Goal: Find specific page/section: Find specific page/section

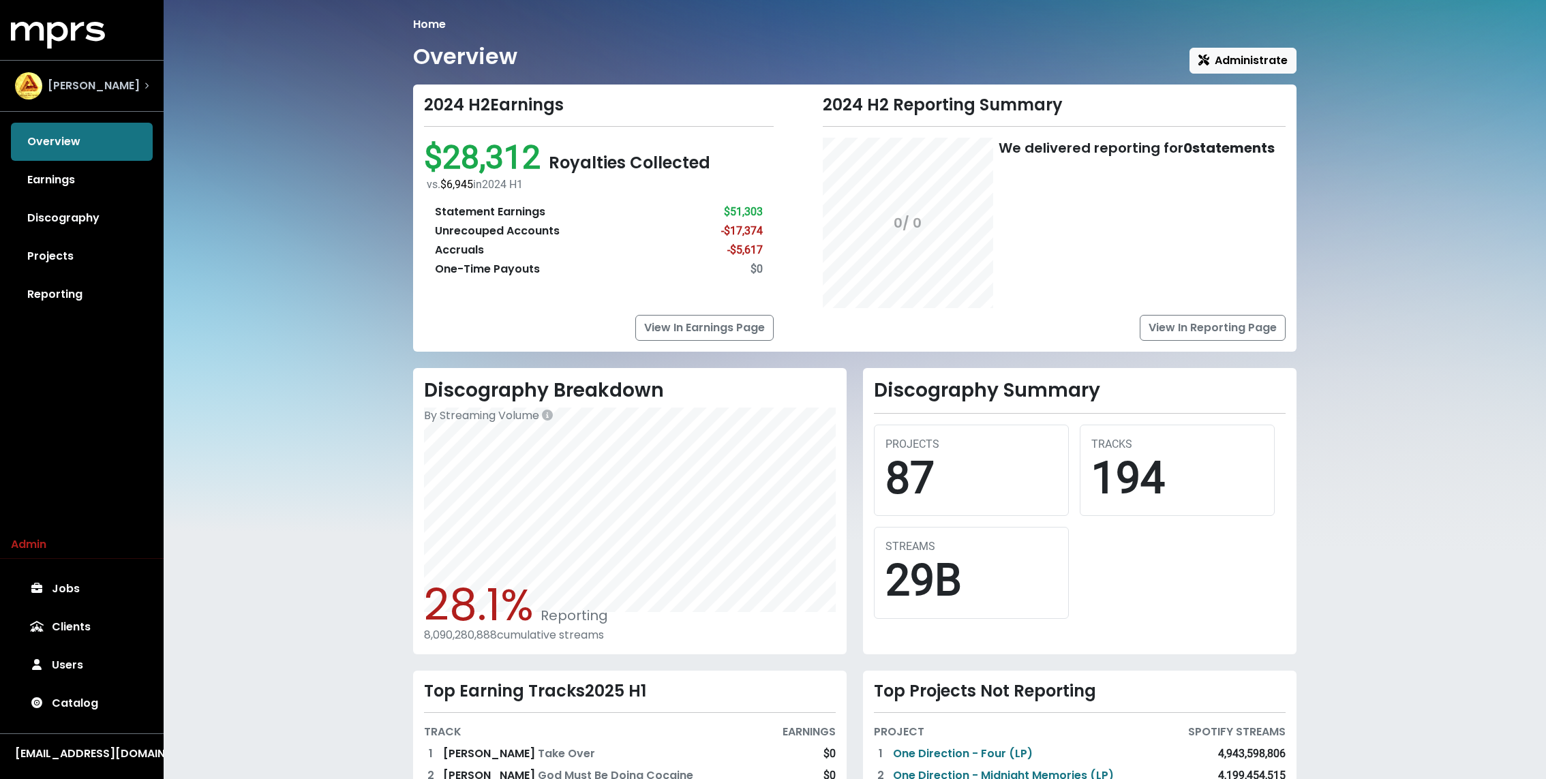
click at [130, 76] on div "John Ryan" at bounding box center [82, 85] width 134 height 27
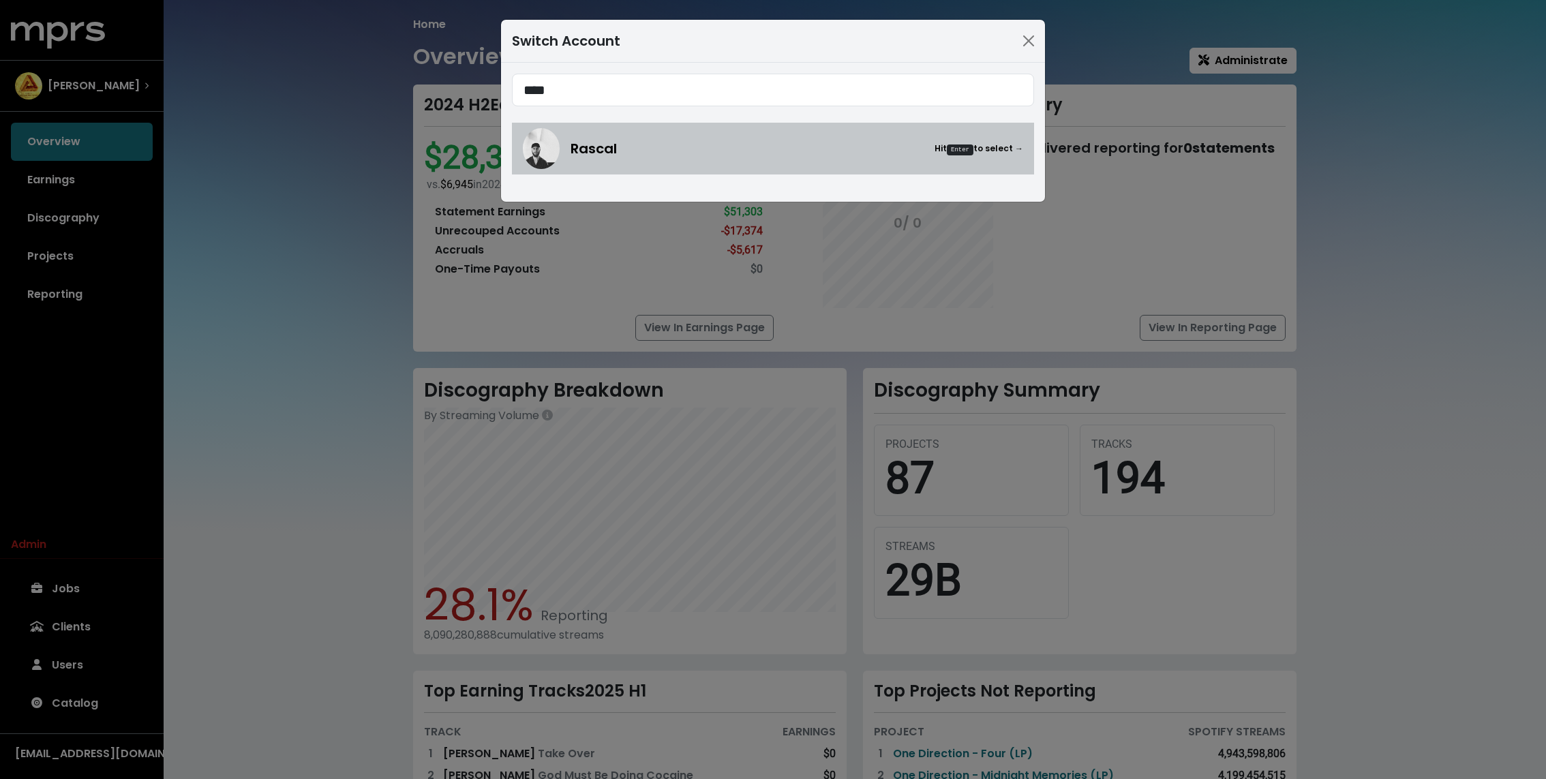
type input "****"
click at [635, 146] on div "Rascal Hit Enter to select →" at bounding box center [797, 148] width 453 height 20
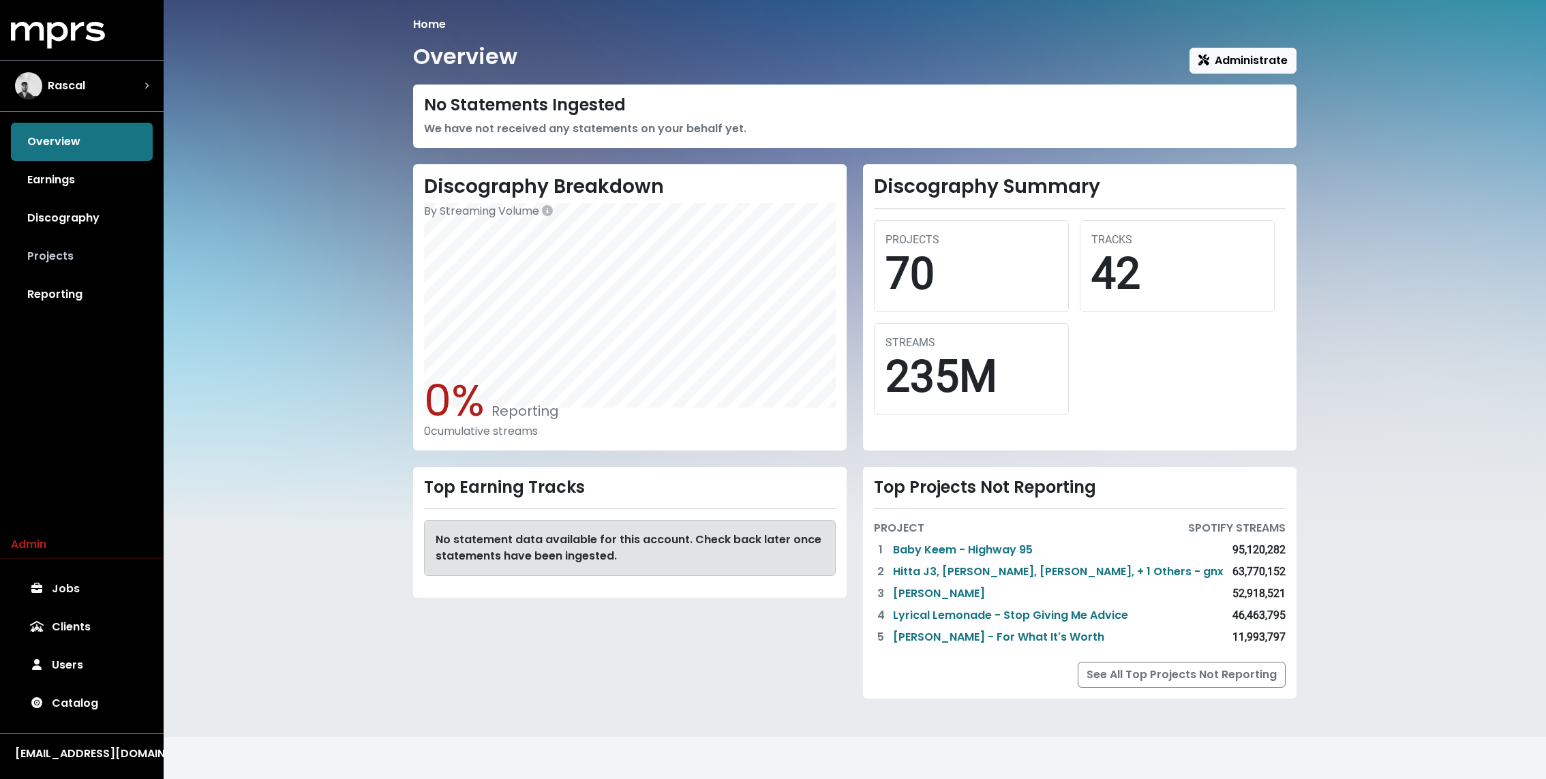
click at [82, 256] on link "Projects" at bounding box center [82, 256] width 142 height 38
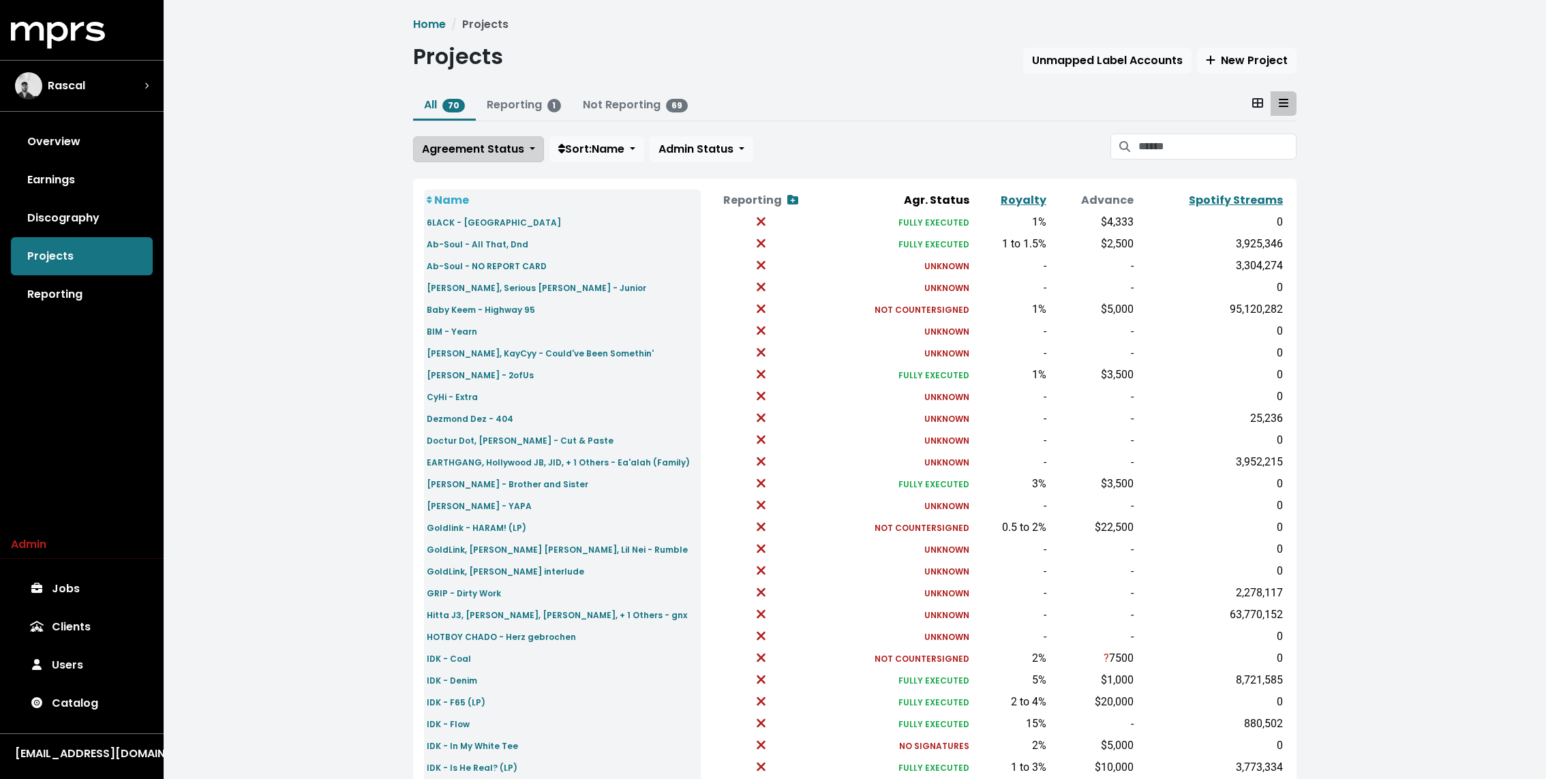
click at [473, 146] on span "Agreement Status" at bounding box center [473, 149] width 102 height 16
click at [477, 290] on link "Fully Executed" at bounding box center [478, 288] width 128 height 22
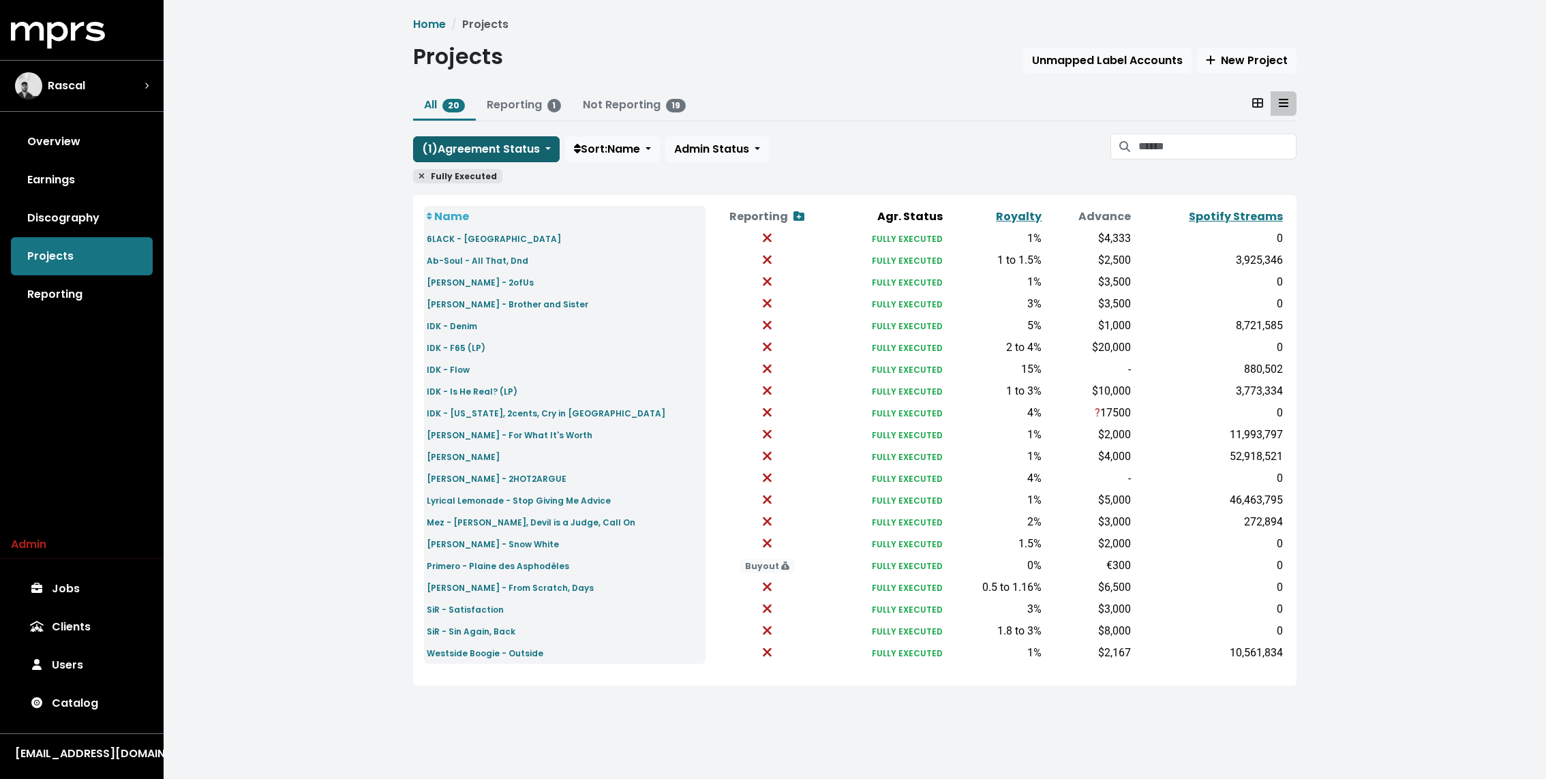
click at [479, 149] on span "( 1 ) Agreement Status" at bounding box center [481, 149] width 118 height 16
click at [387, 362] on div "Home Projects Projects Unmapped Label Accounts New Project All 20 Reporting 1 N…" at bounding box center [855, 362] width 1383 height 724
click at [1261, 446] on td "52,918,521" at bounding box center [1210, 457] width 152 height 22
drag, startPoint x: 1264, startPoint y: 462, endPoint x: 676, endPoint y: 453, distance: 587.8
click at [676, 453] on tr "Kendrick Lamar - Savior FULLY EXECUTED 1% $4,000 52,918,521" at bounding box center [855, 457] width 862 height 22
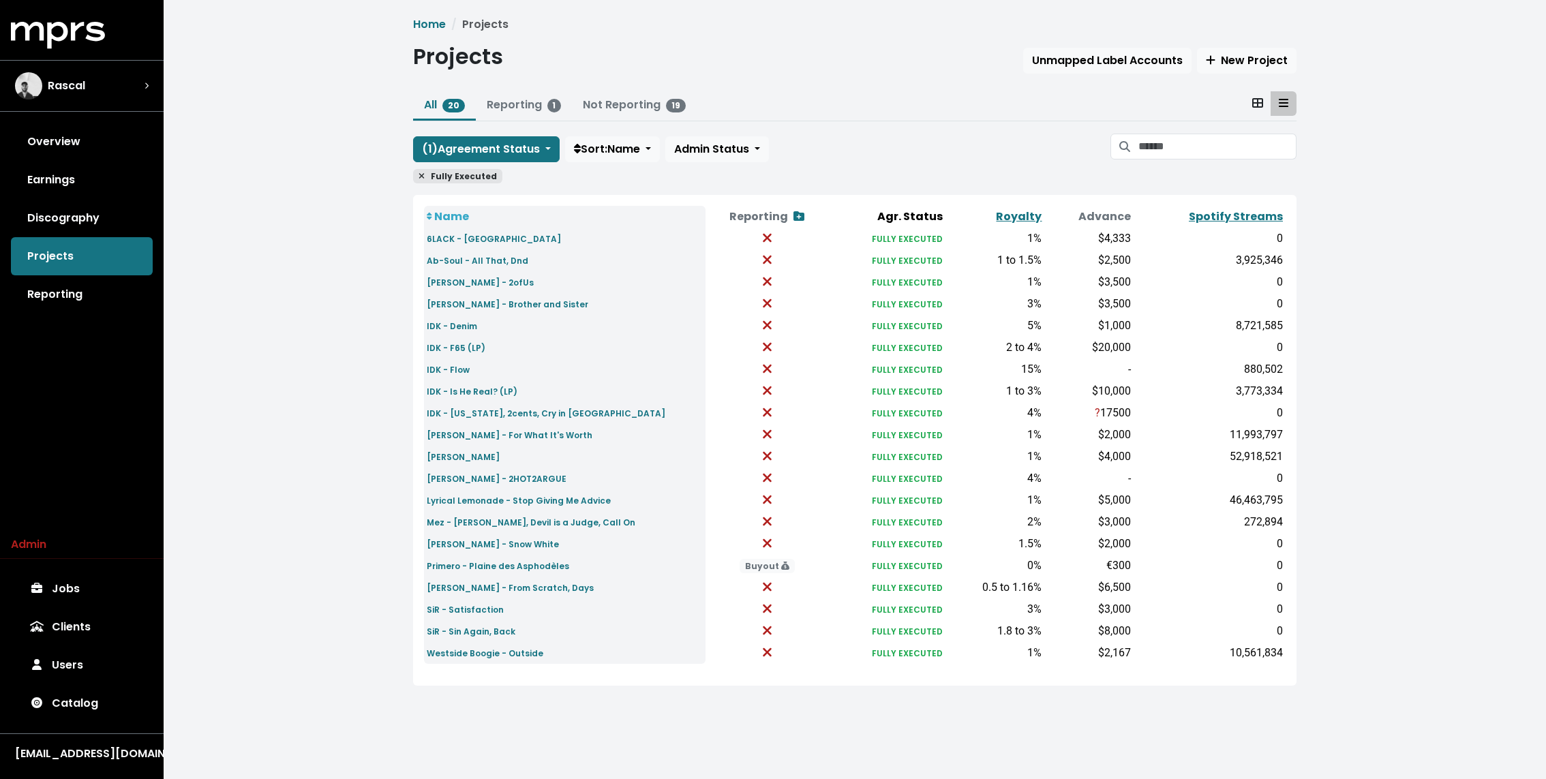
click at [383, 437] on div "Home Projects Projects Unmapped Label Accounts New Project All 20 Reporting 1 N…" at bounding box center [855, 362] width 1383 height 724
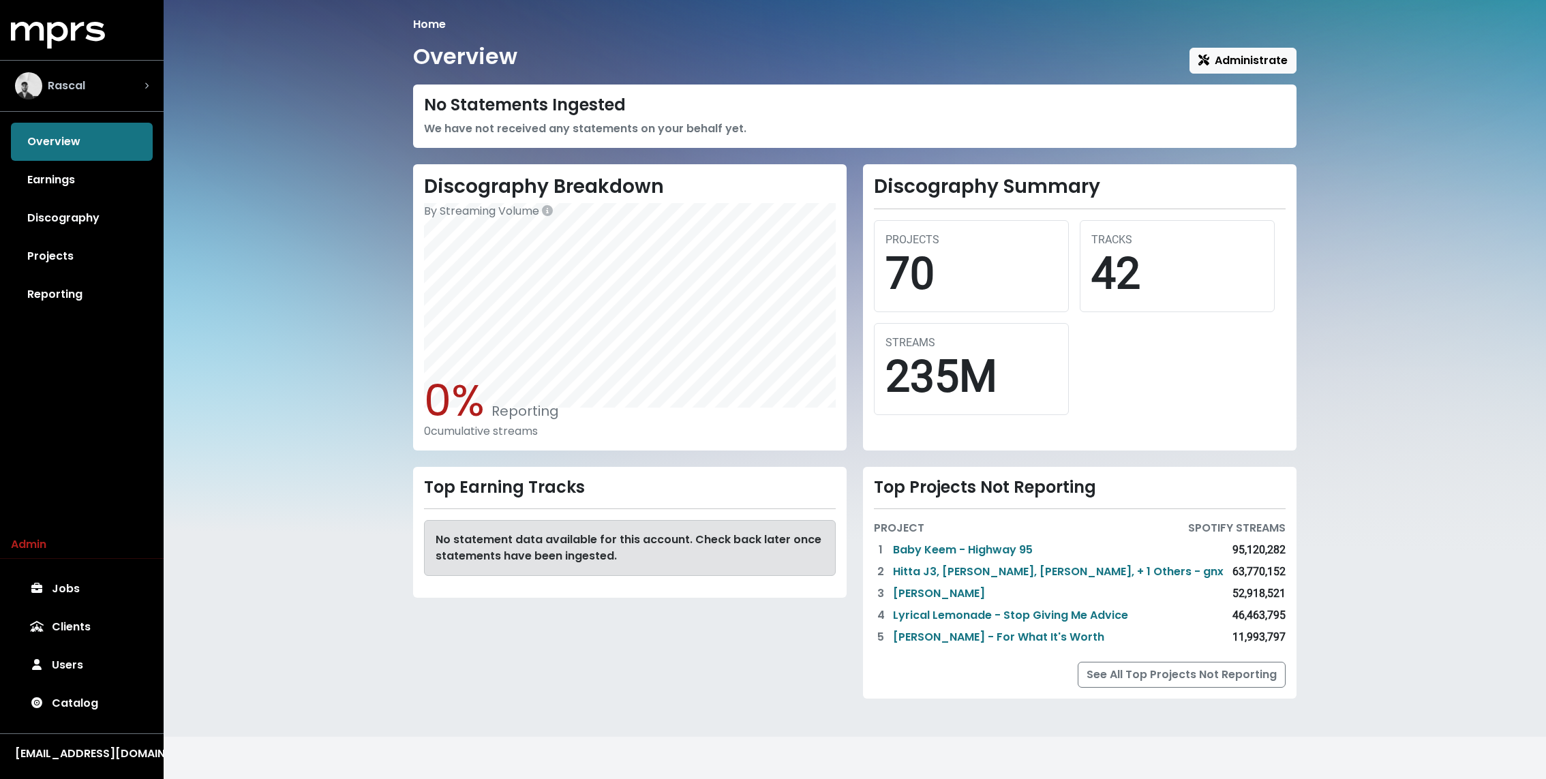
click at [48, 90] on span "Rascal" at bounding box center [66, 86] width 37 height 16
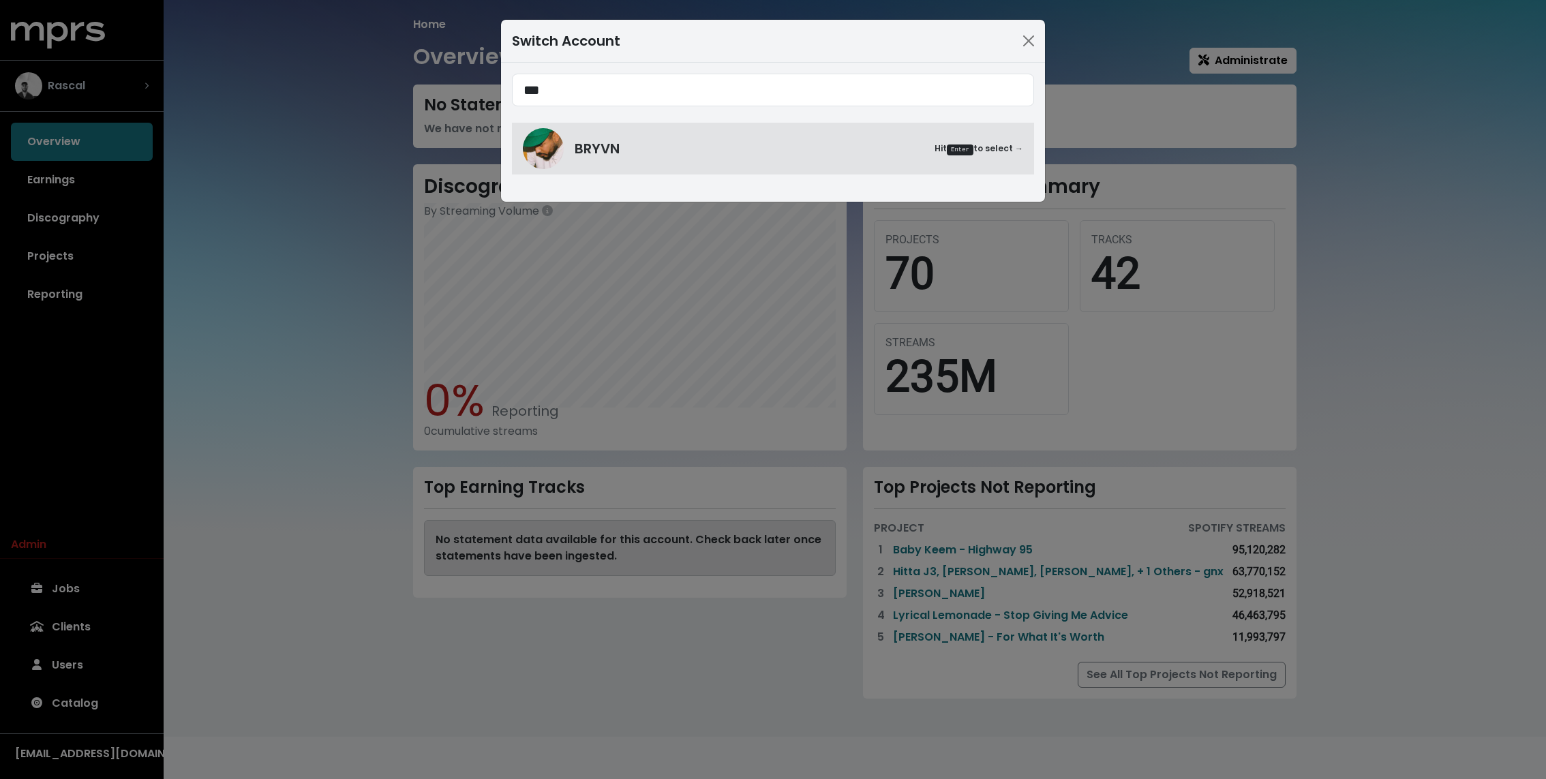
type input "***"
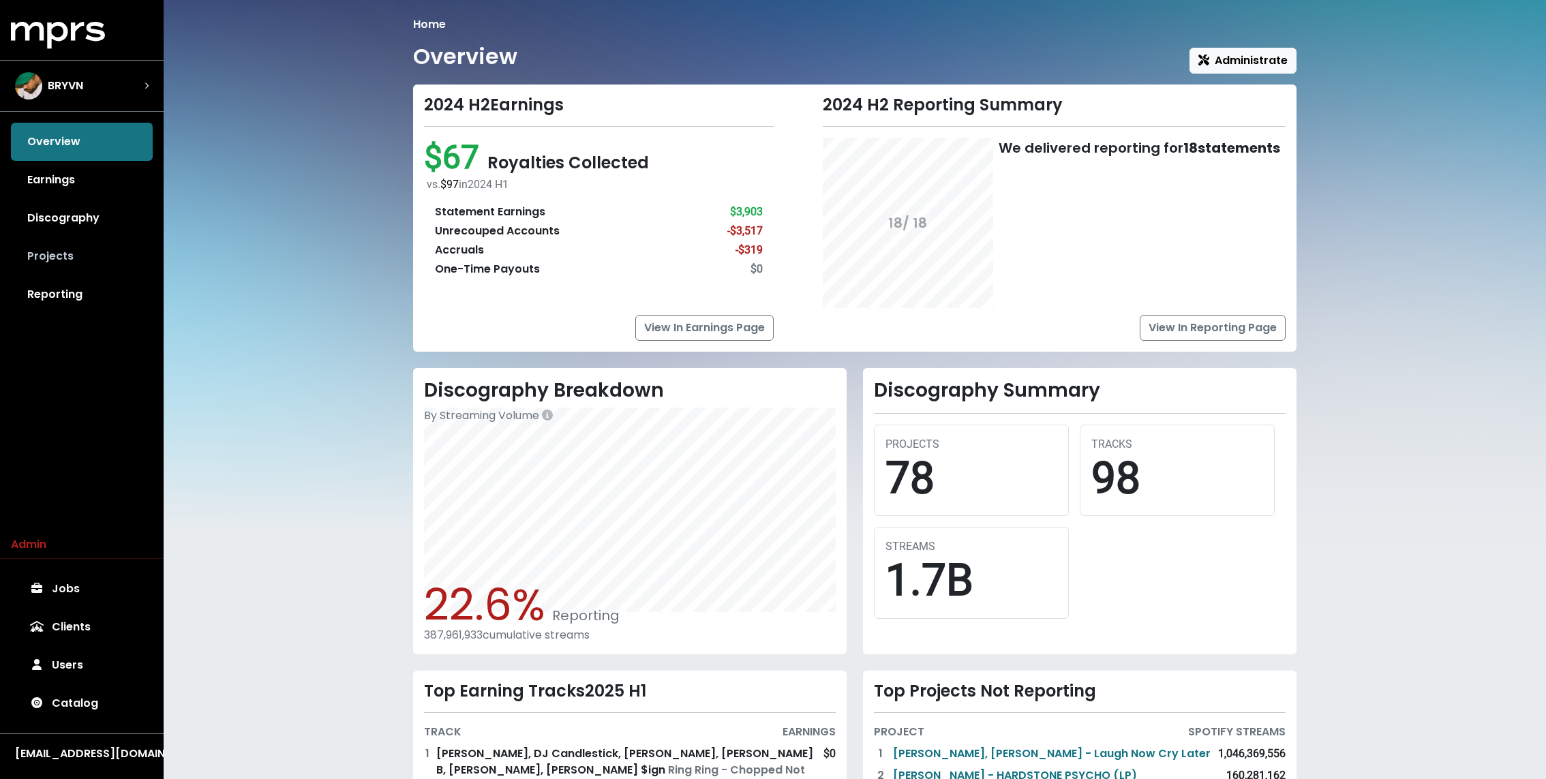
click at [69, 239] on link "Projects" at bounding box center [82, 256] width 142 height 38
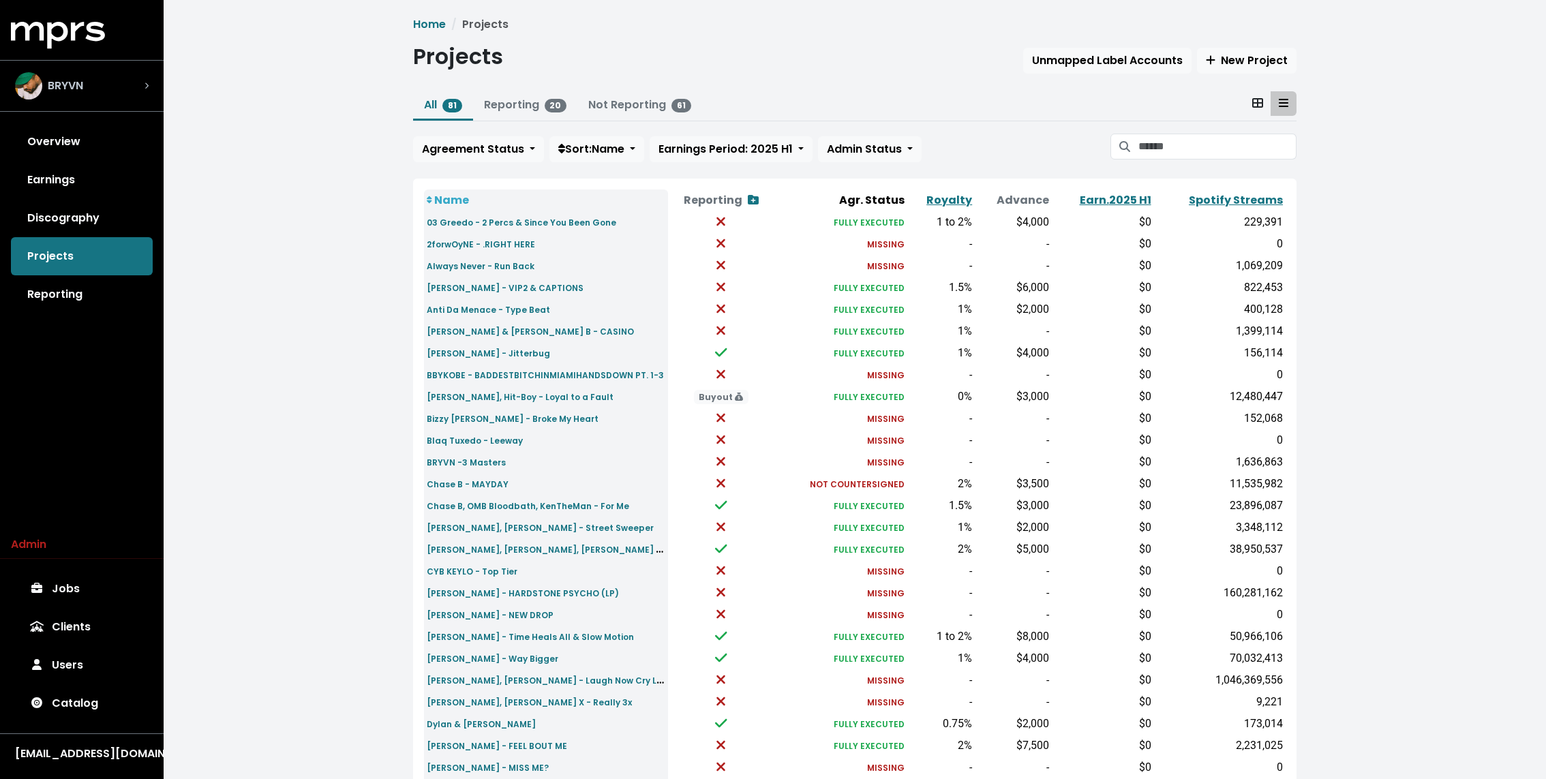
click at [130, 82] on div "BRYVN" at bounding box center [82, 85] width 134 height 27
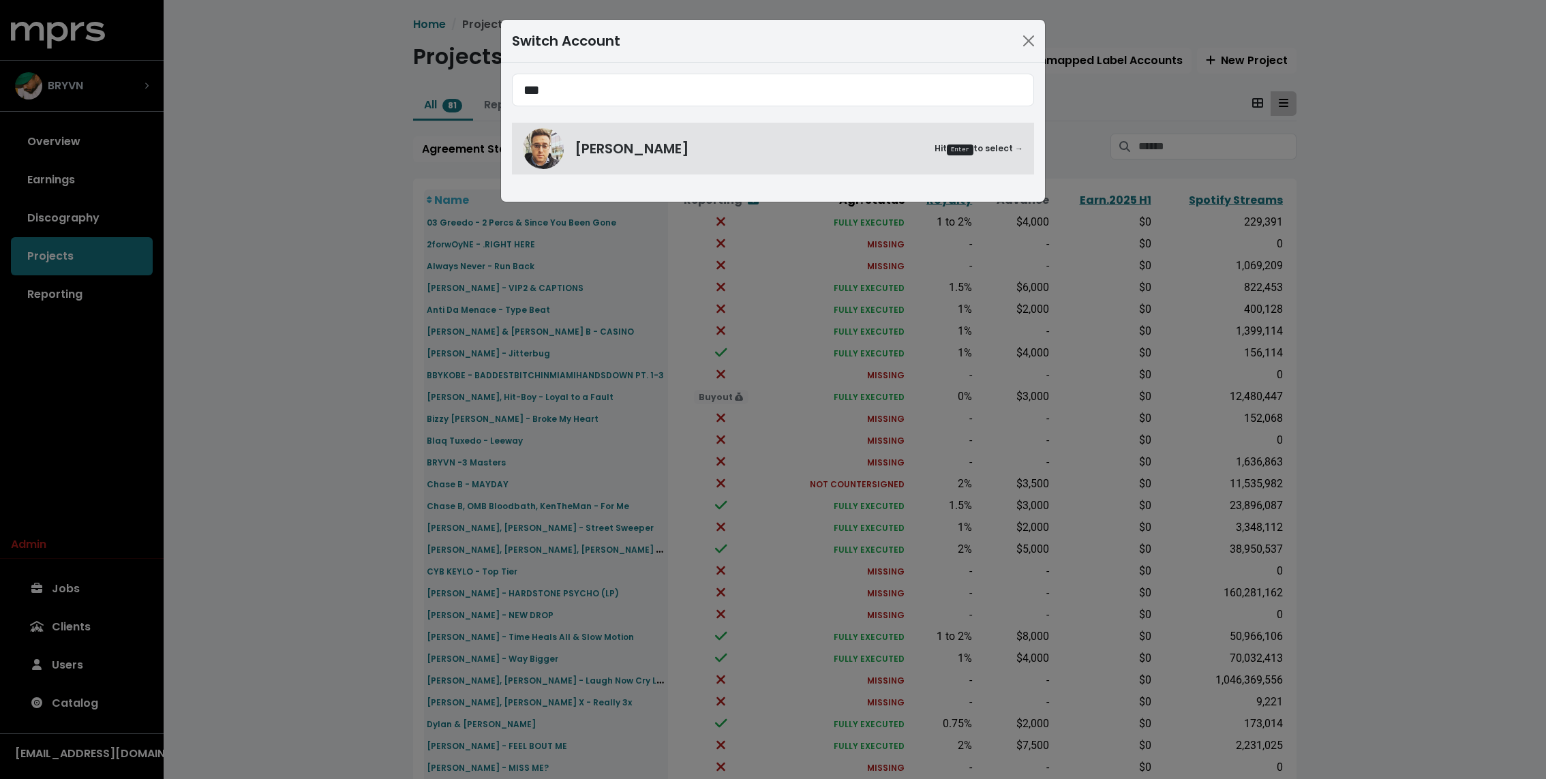
type input "***"
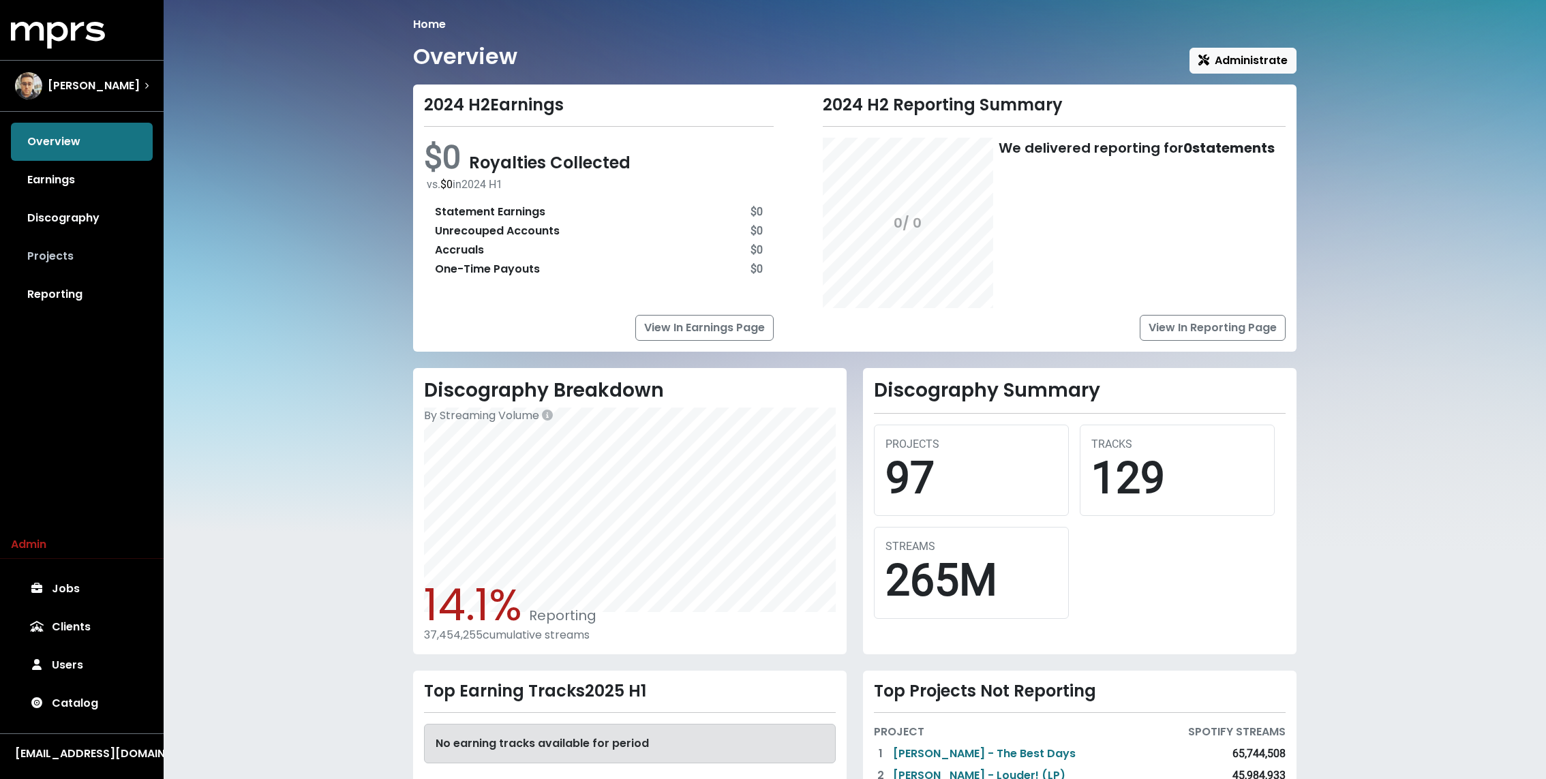
click at [48, 247] on link "Projects" at bounding box center [82, 256] width 142 height 38
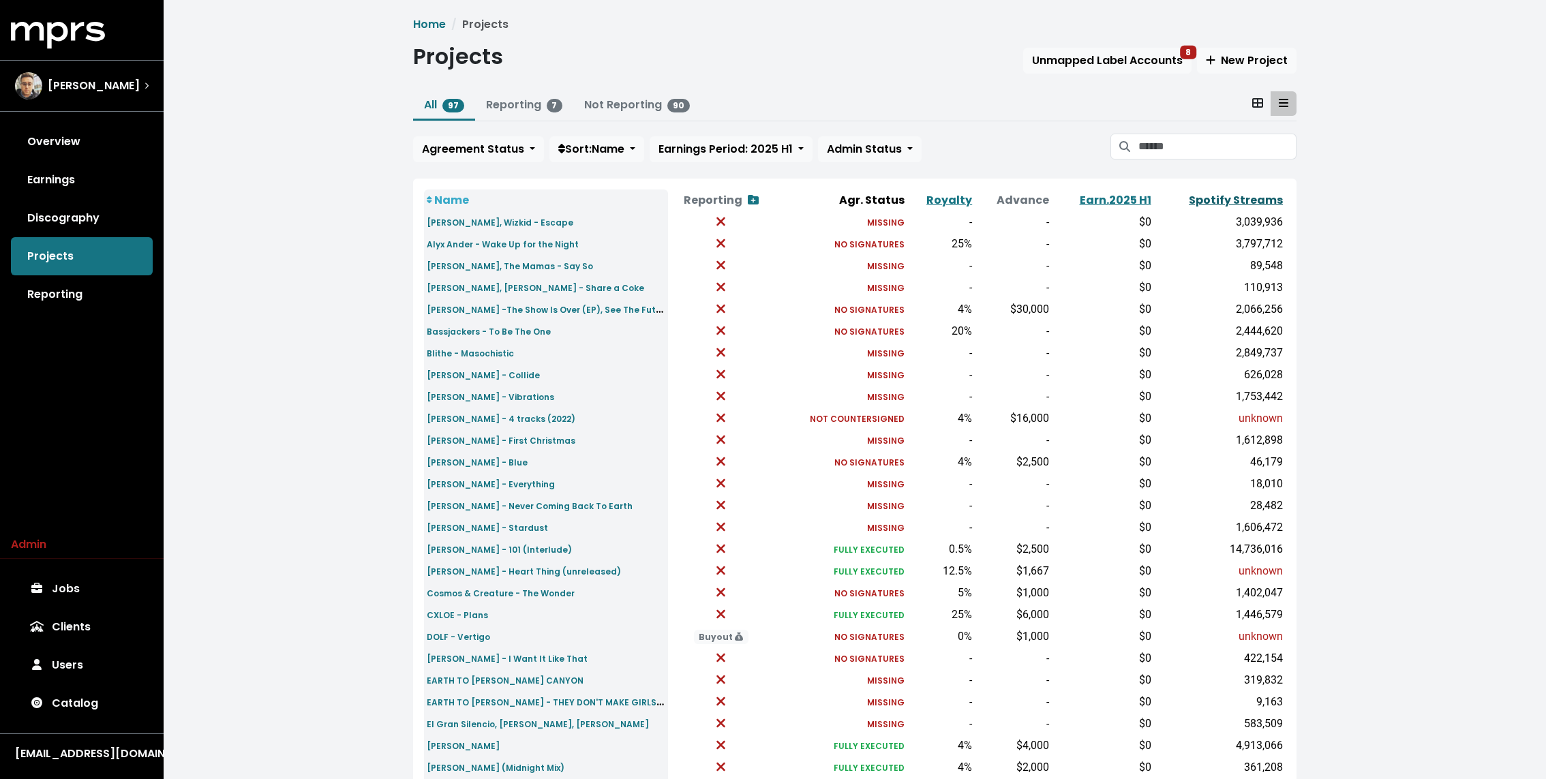
click at [1242, 203] on link "Spotify Streams" at bounding box center [1236, 200] width 94 height 16
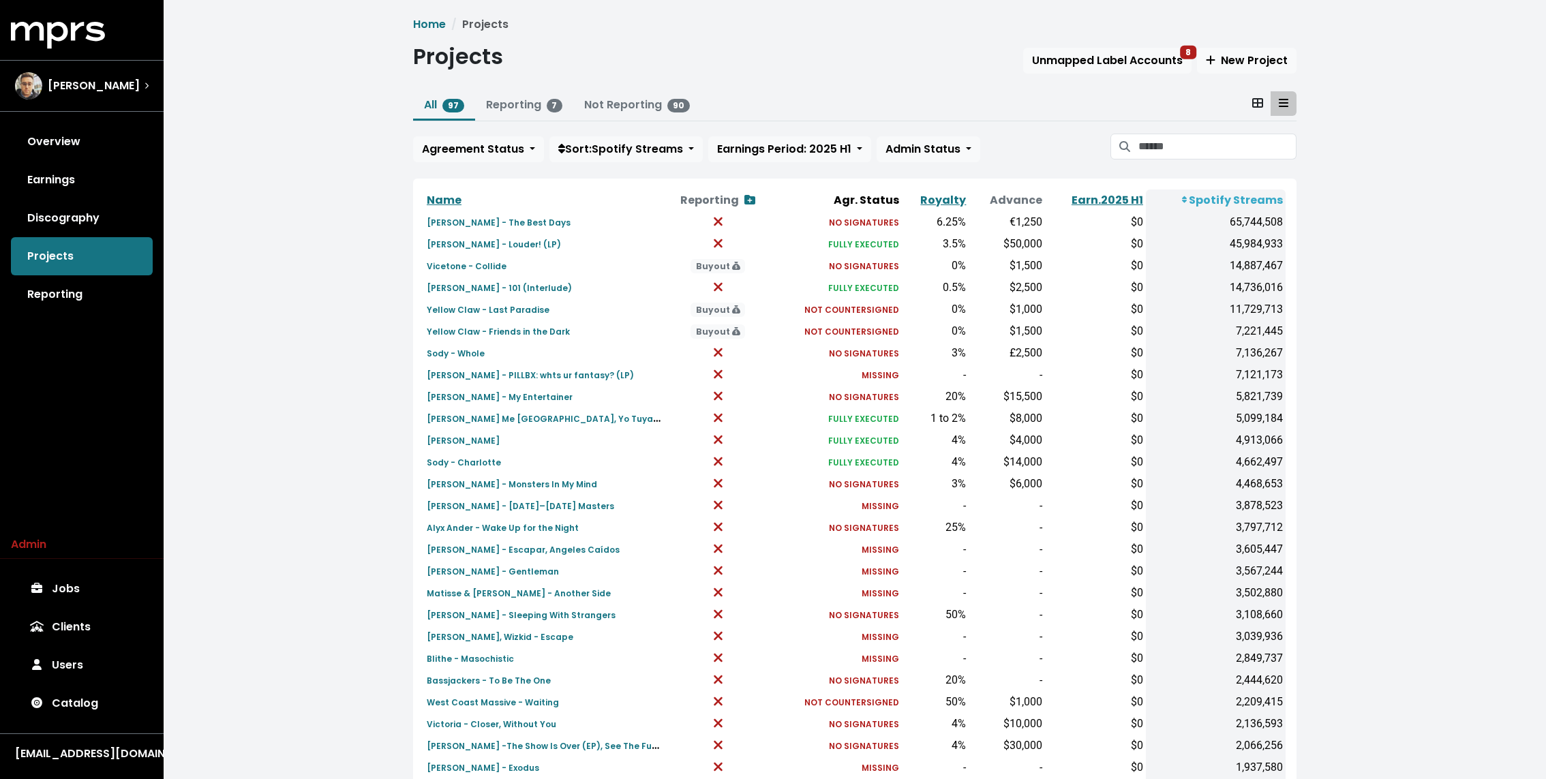
scroll to position [238, 0]
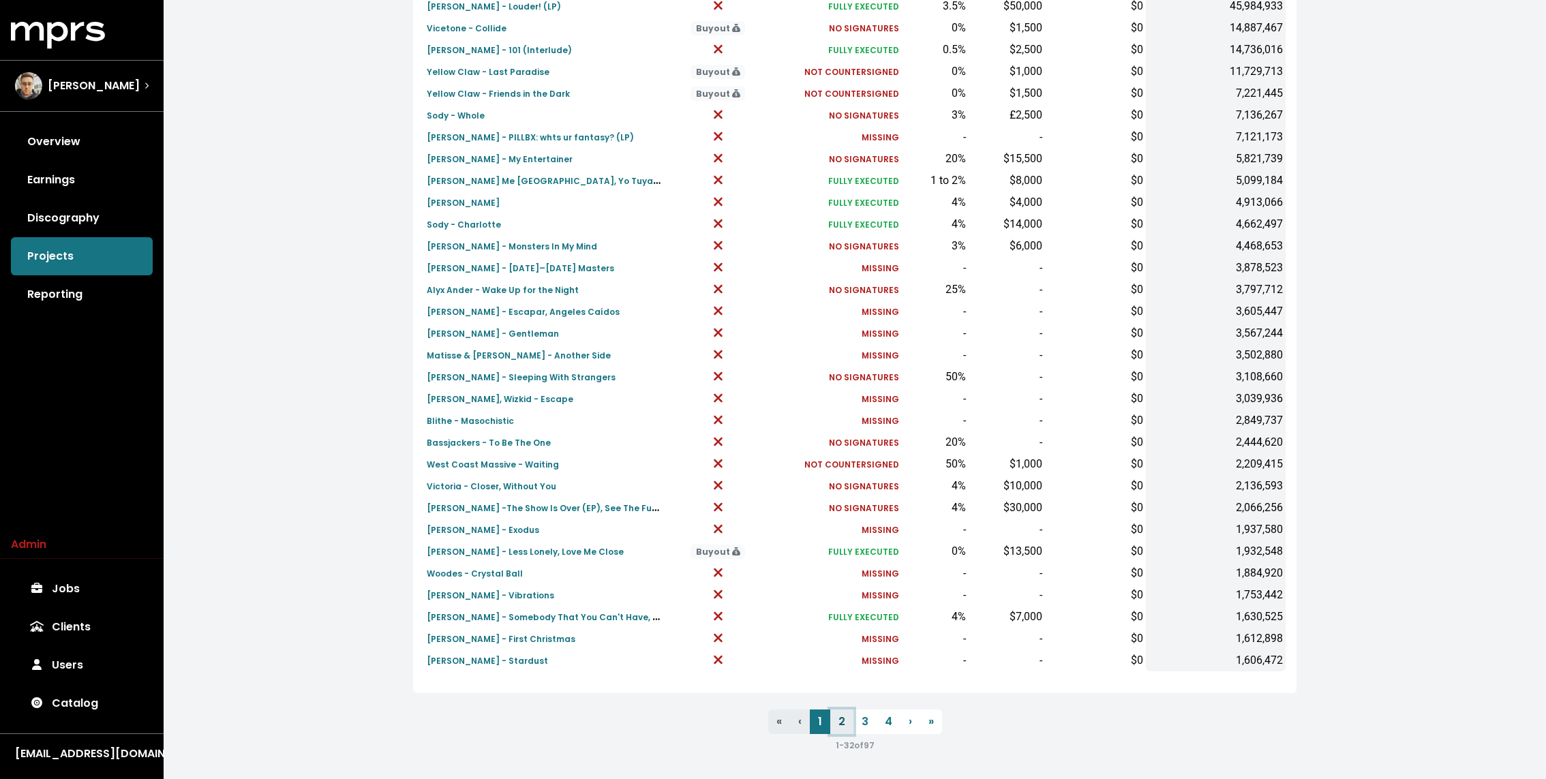
click at [845, 718] on link "2" at bounding box center [841, 722] width 23 height 25
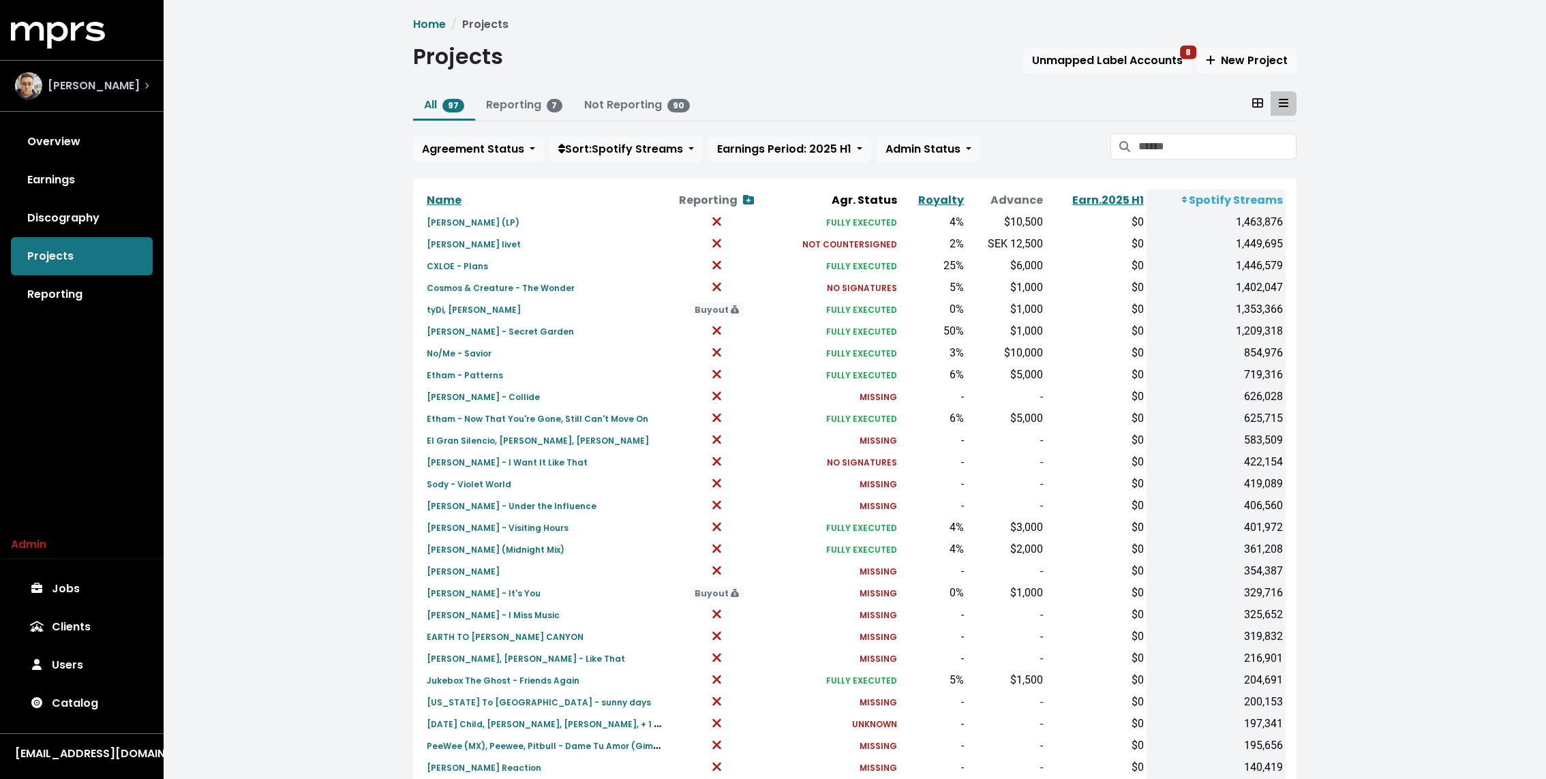
click at [131, 78] on div "[PERSON_NAME]" at bounding box center [82, 85] width 134 height 27
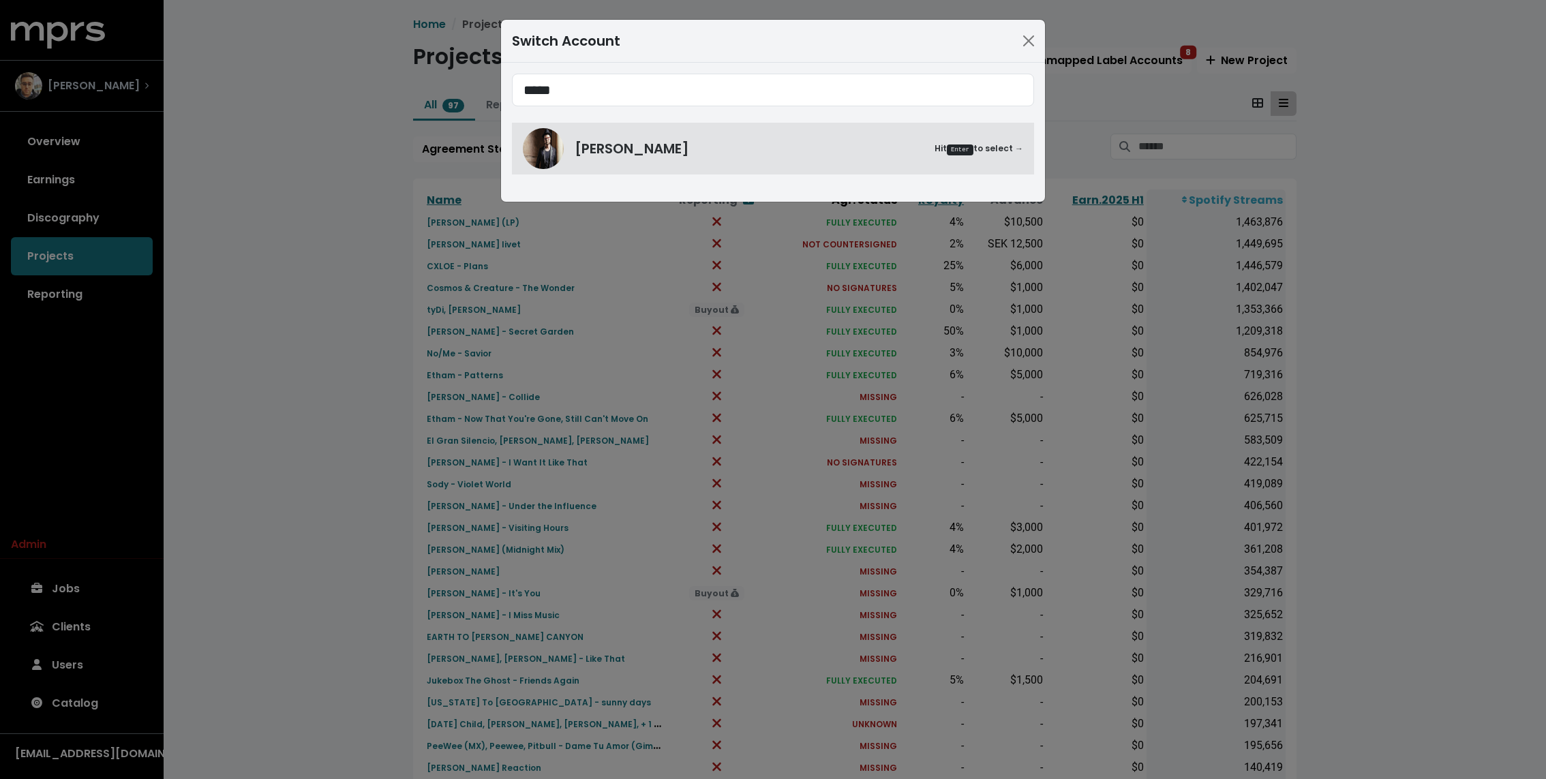
type input "*****"
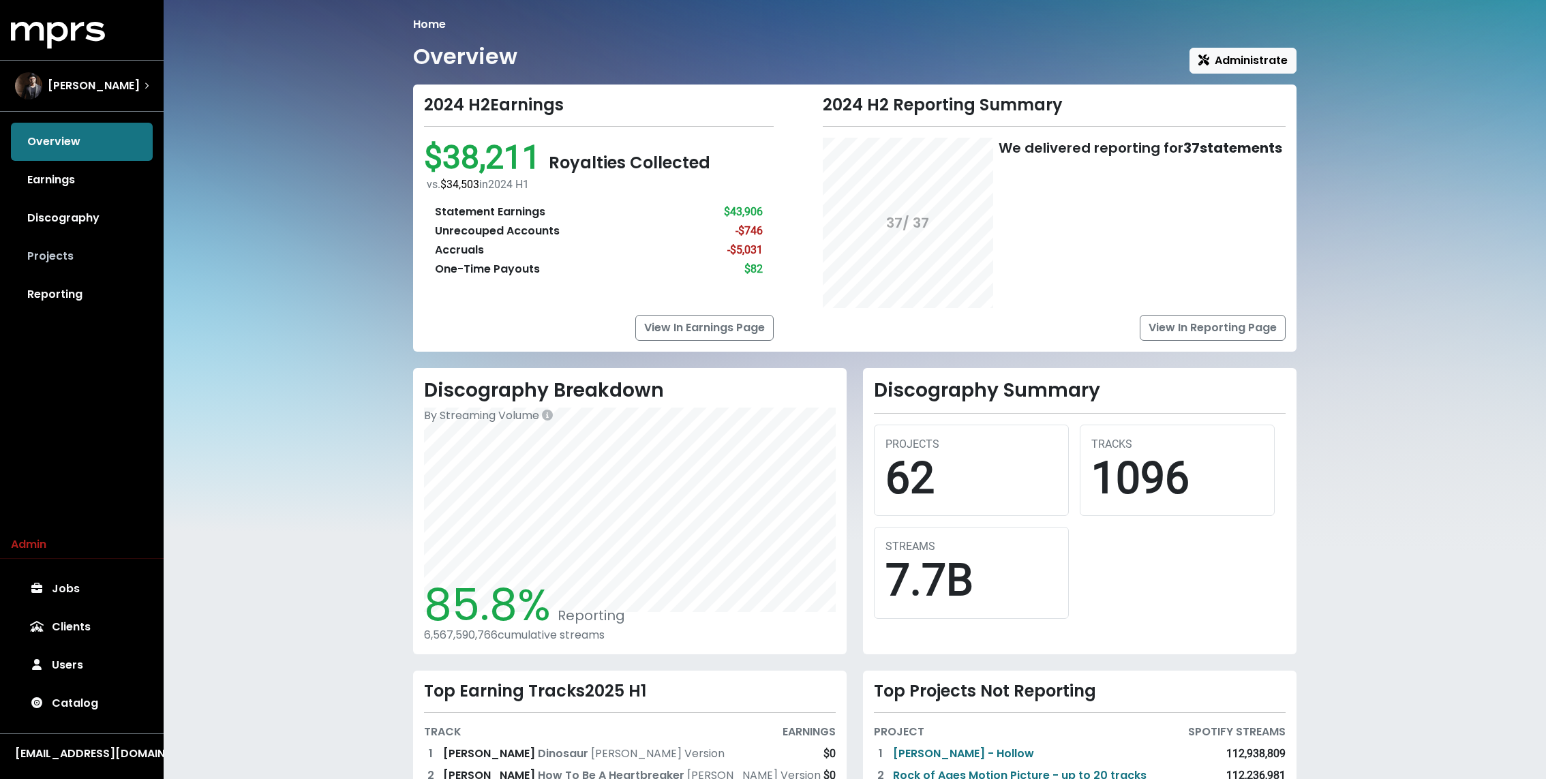
click at [88, 268] on link "Projects" at bounding box center [82, 256] width 142 height 38
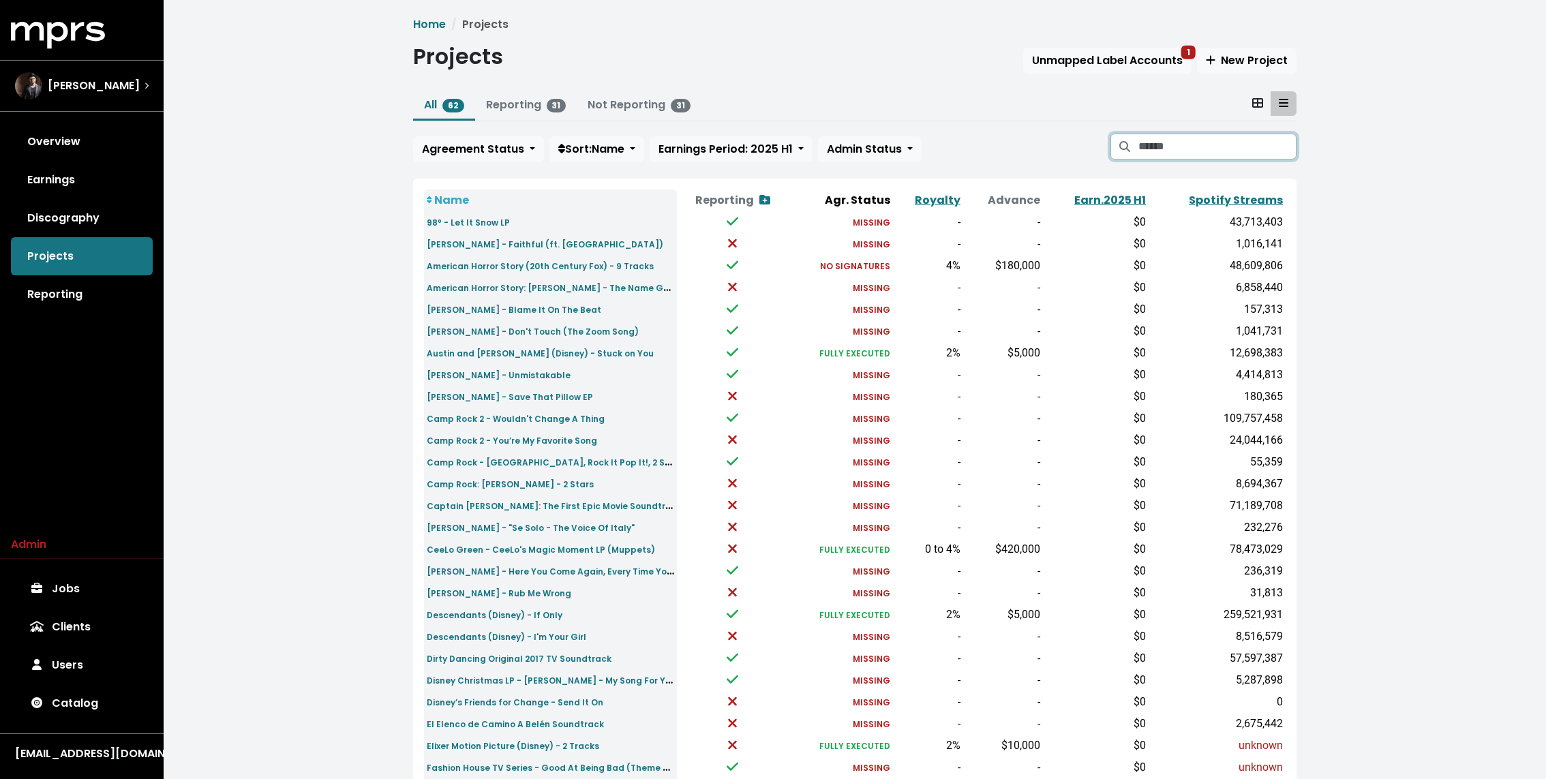
click at [1199, 147] on input "Search projects" at bounding box center [1218, 147] width 158 height 26
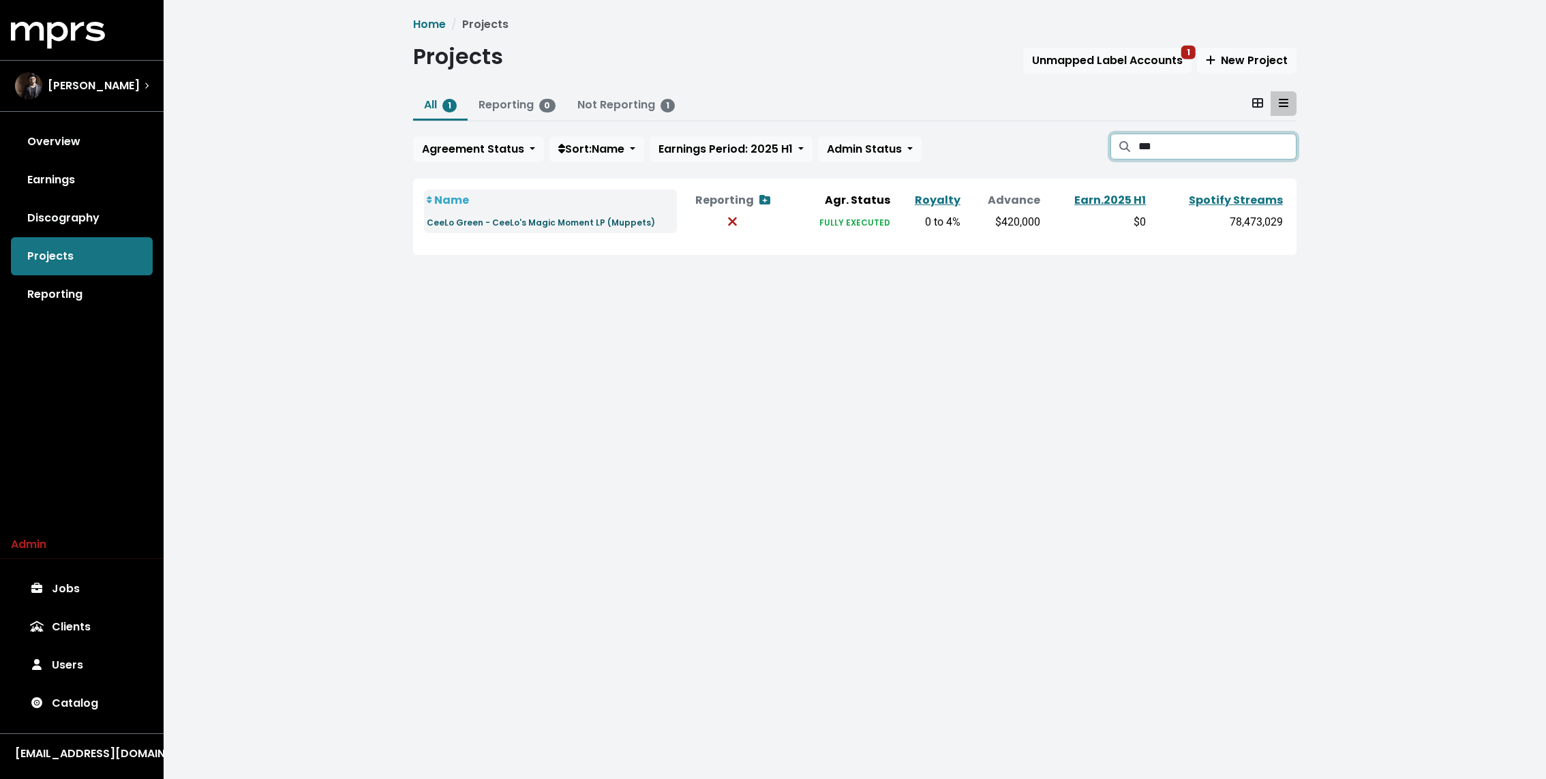
type input "***"
click at [559, 226] on small "CeeLo Green - CeeLo's Magic Moment LP (Muppets)" at bounding box center [541, 223] width 228 height 12
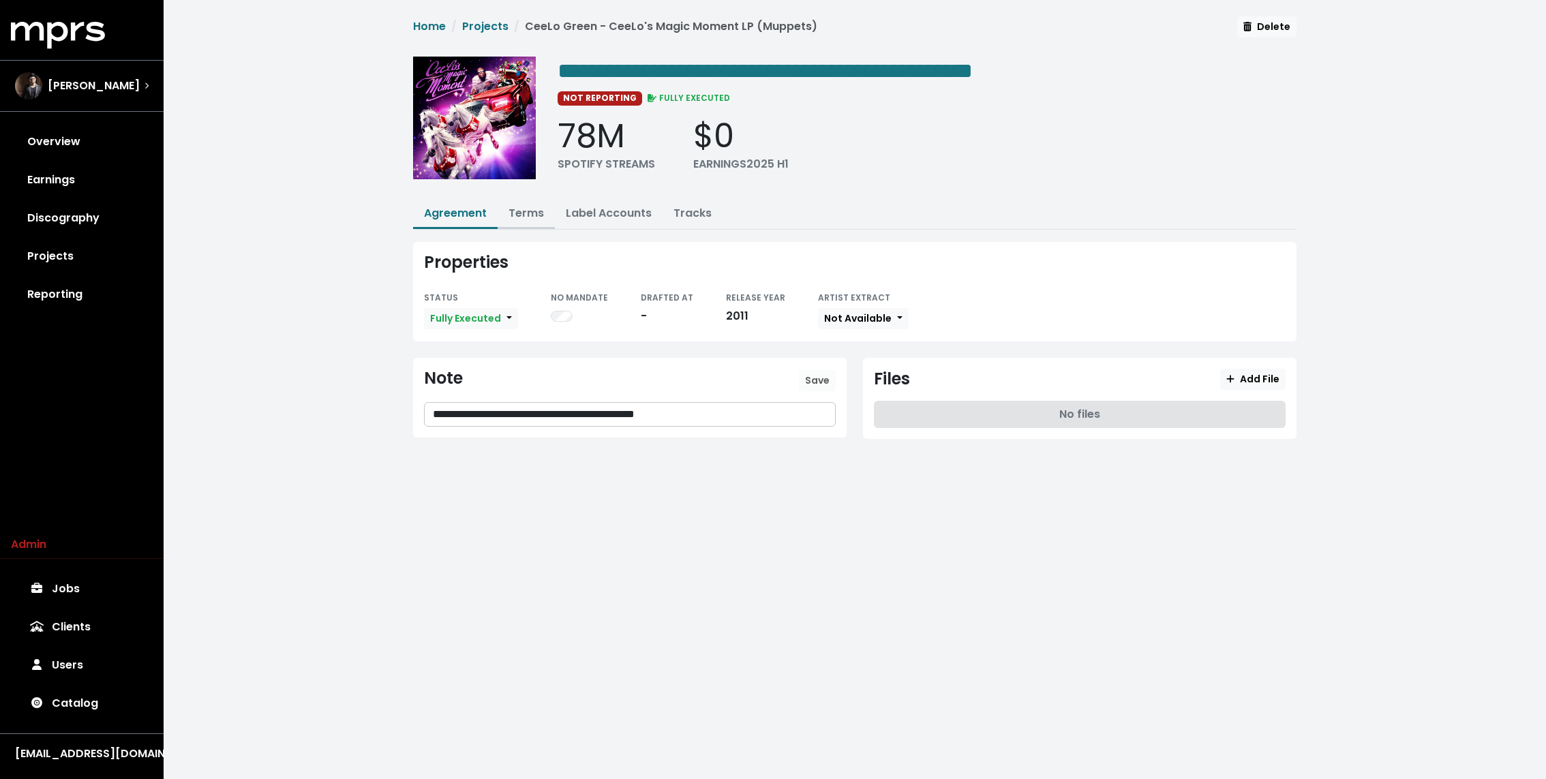
click at [532, 219] on button "Terms" at bounding box center [526, 214] width 57 height 29
click at [535, 214] on link "Terms" at bounding box center [526, 213] width 35 height 16
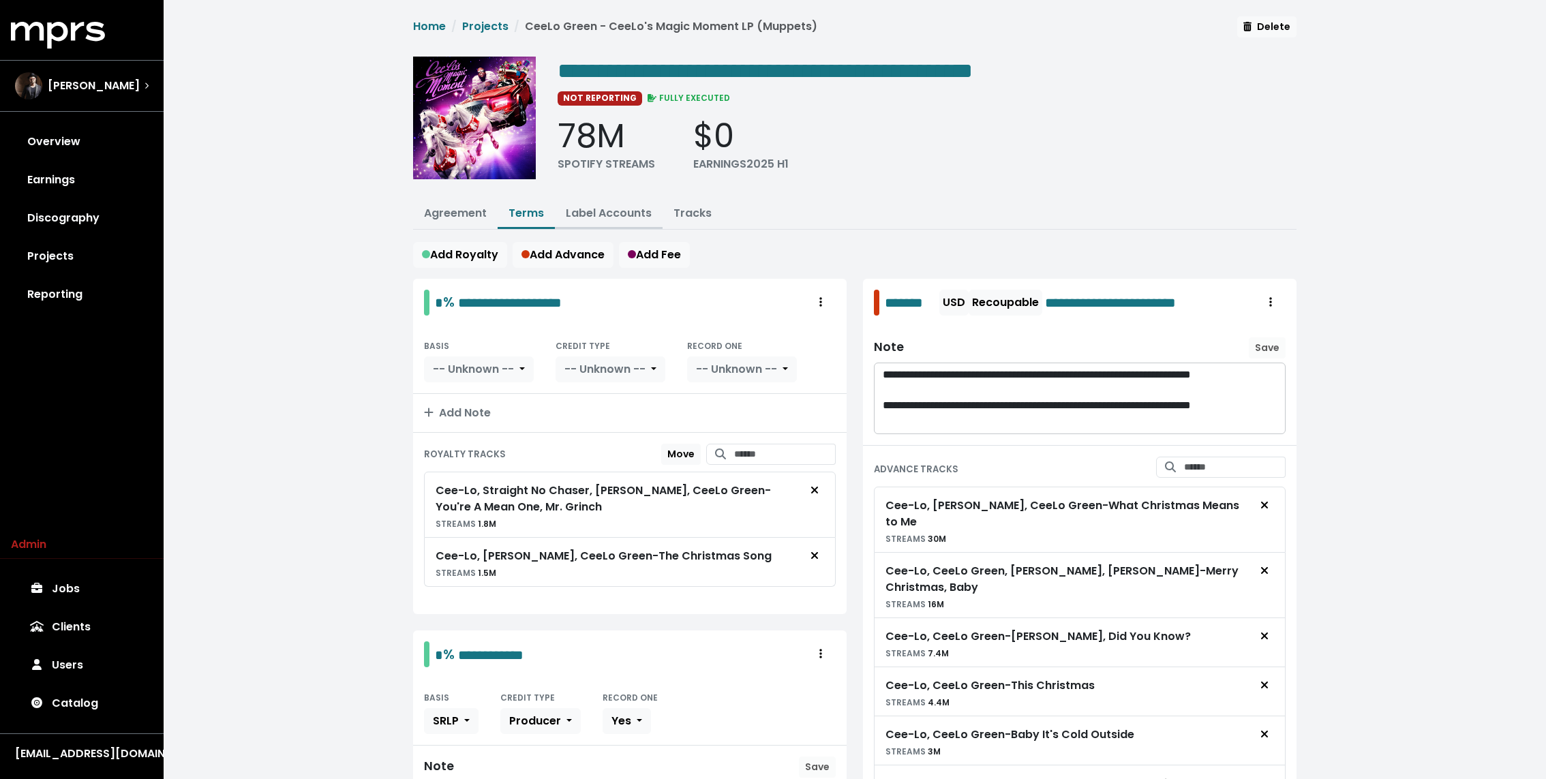
click at [604, 213] on link "Label Accounts" at bounding box center [609, 213] width 86 height 16
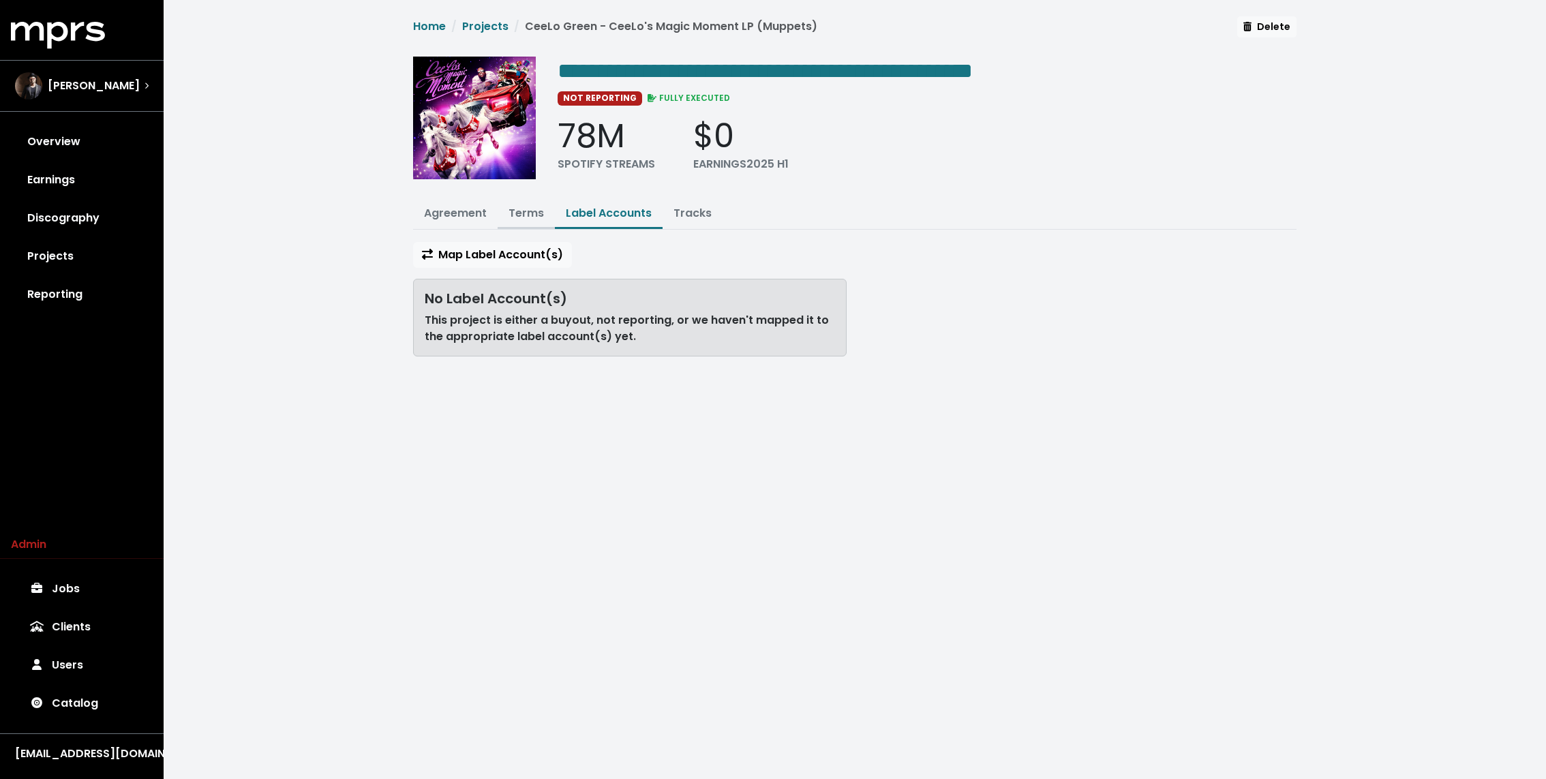
click at [528, 213] on link "Terms" at bounding box center [526, 213] width 35 height 16
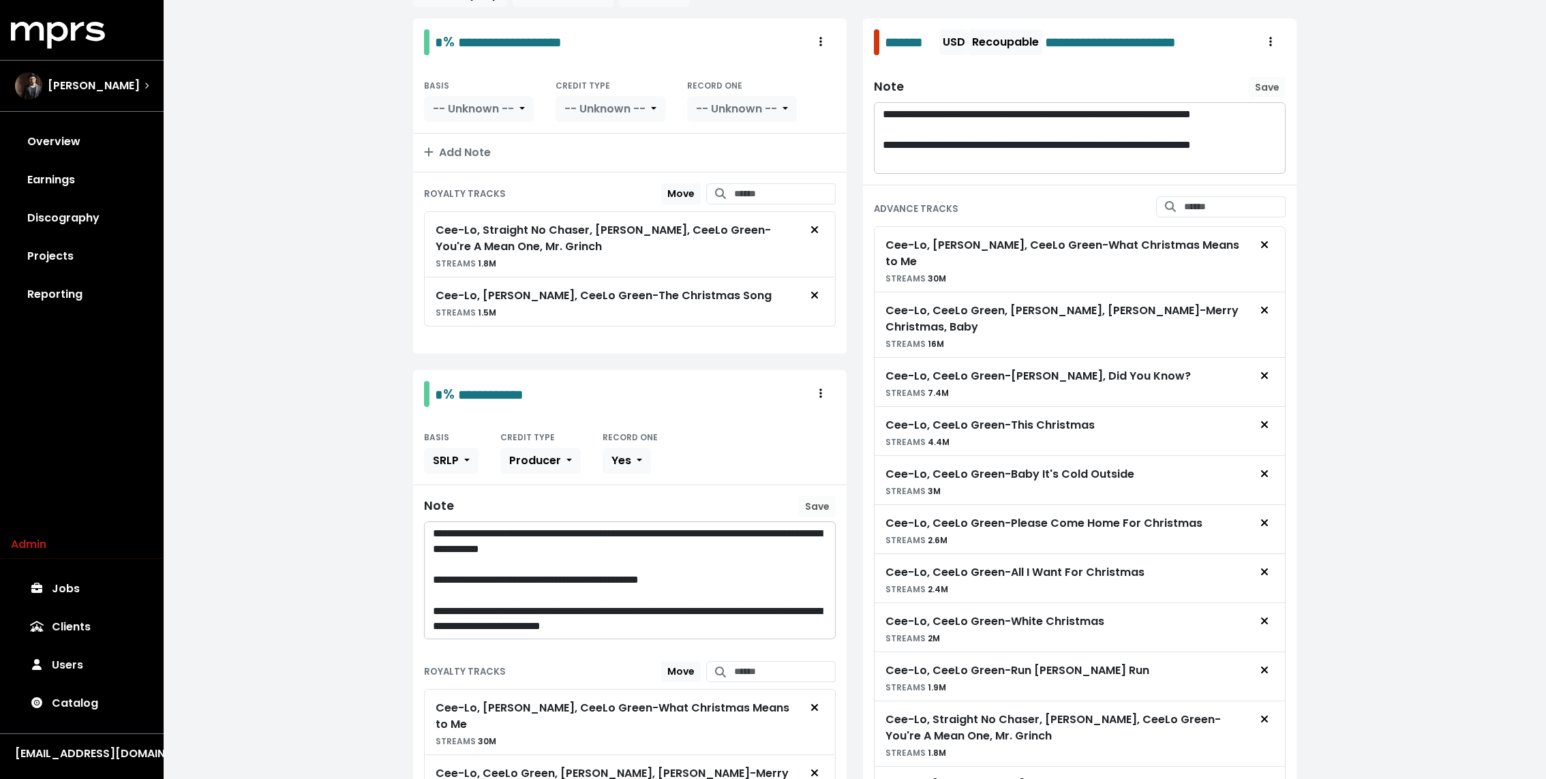
scroll to position [290, 0]
